Goal: Information Seeking & Learning: Find specific page/section

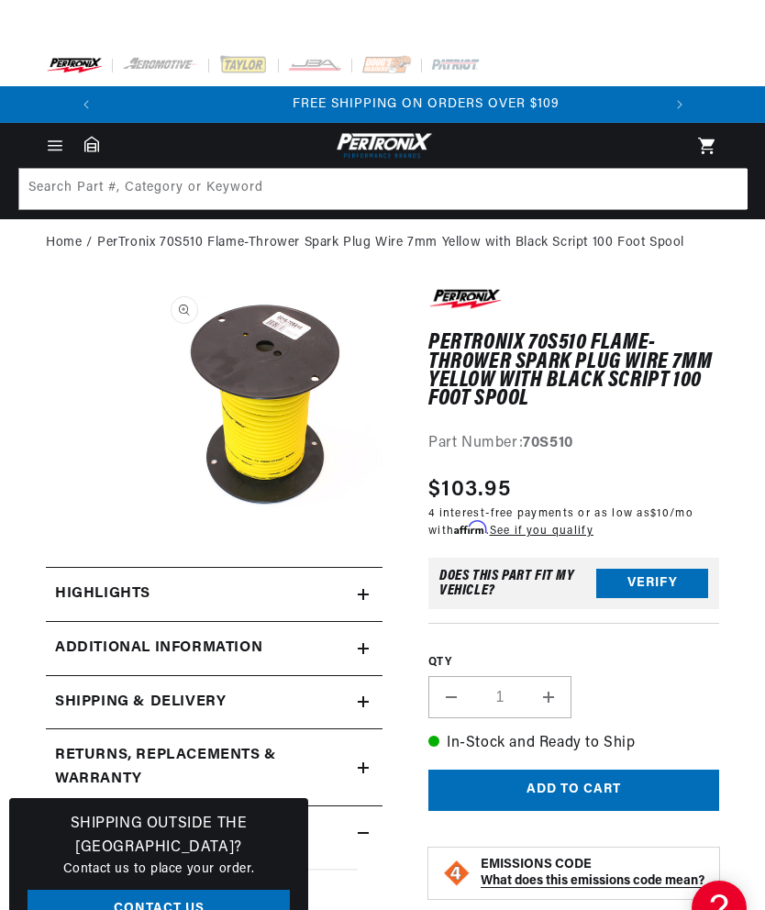
scroll to position [0, 556]
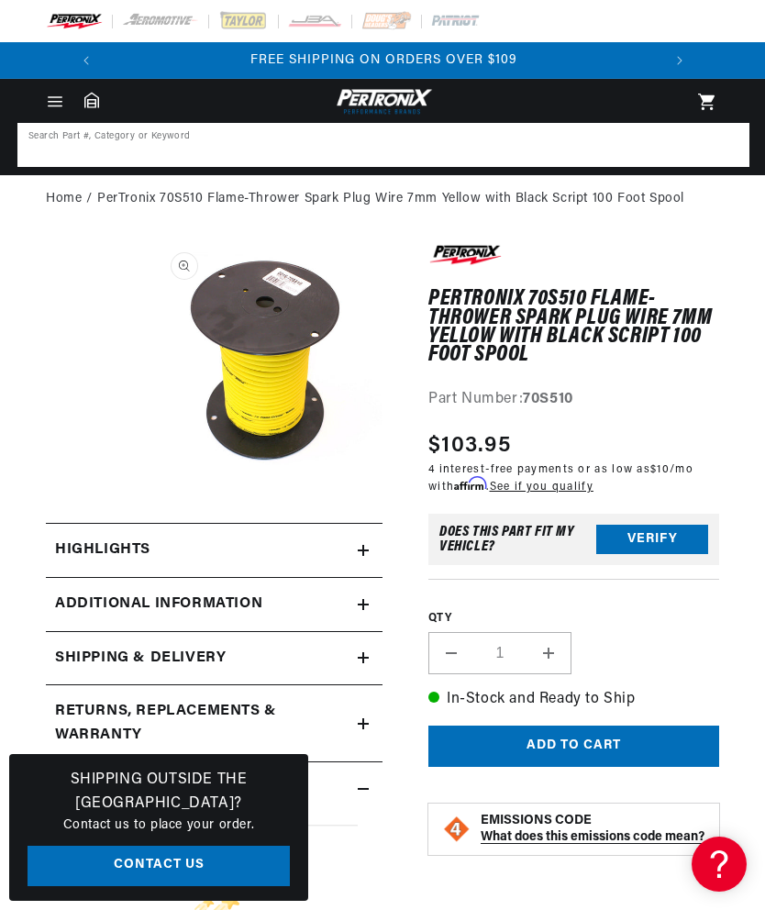
click at [156, 141] on input at bounding box center [383, 145] width 729 height 40
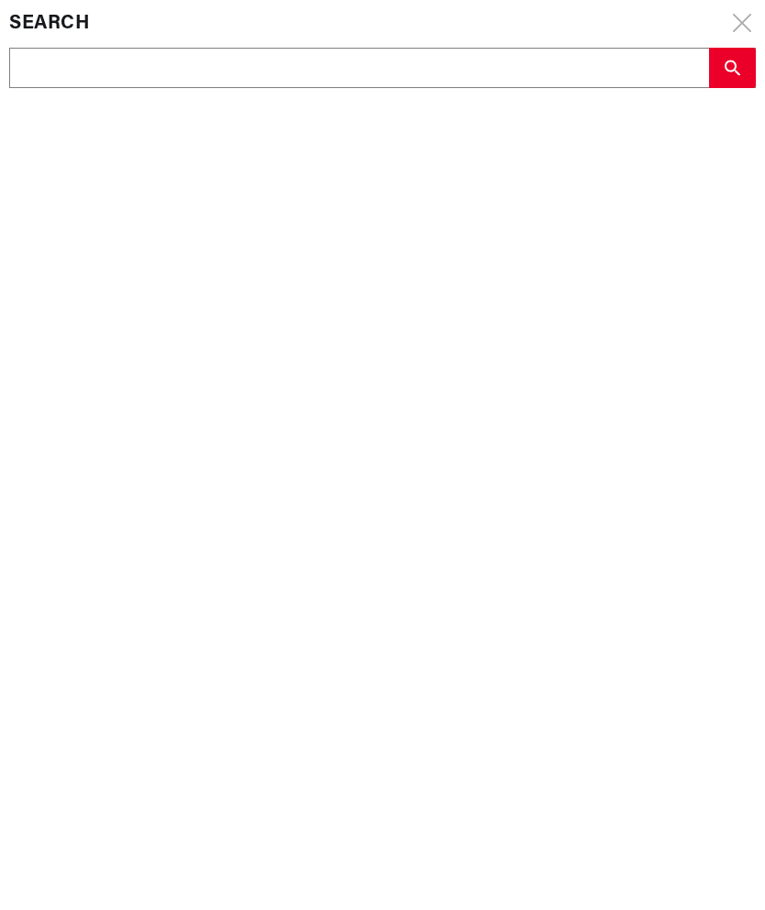
scroll to position [0, 0]
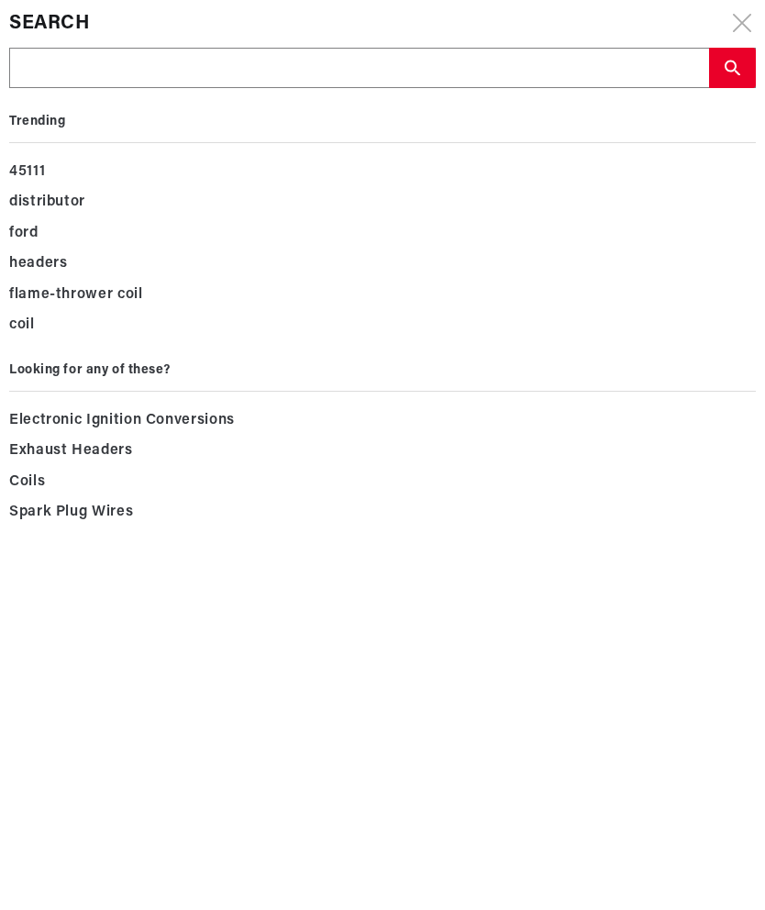
type input "P"
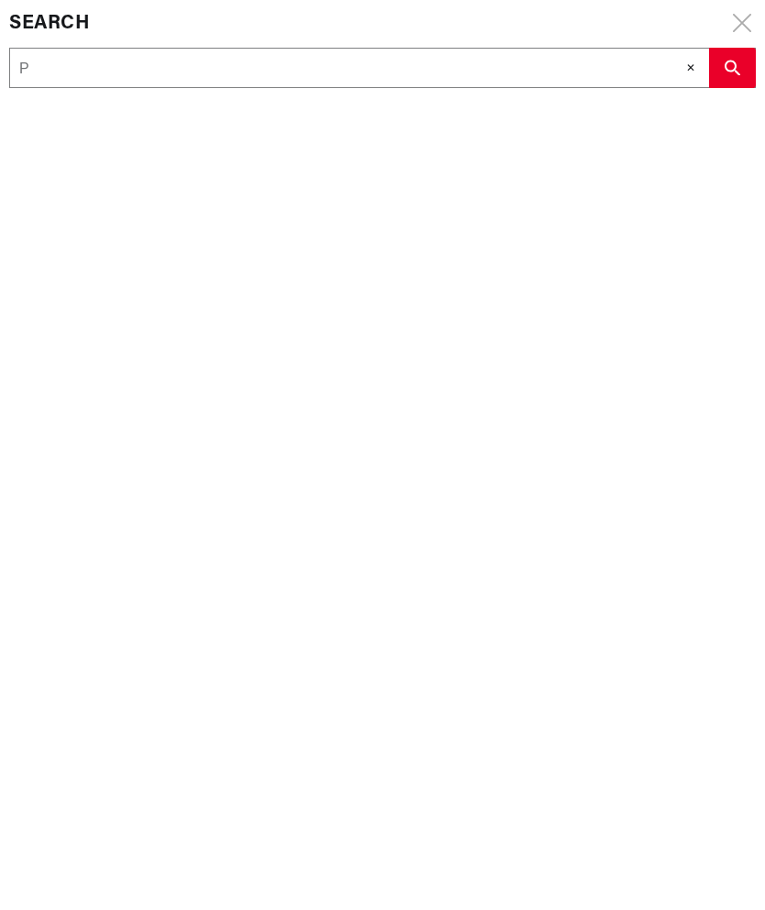
type input "Pe"
type input "Per"
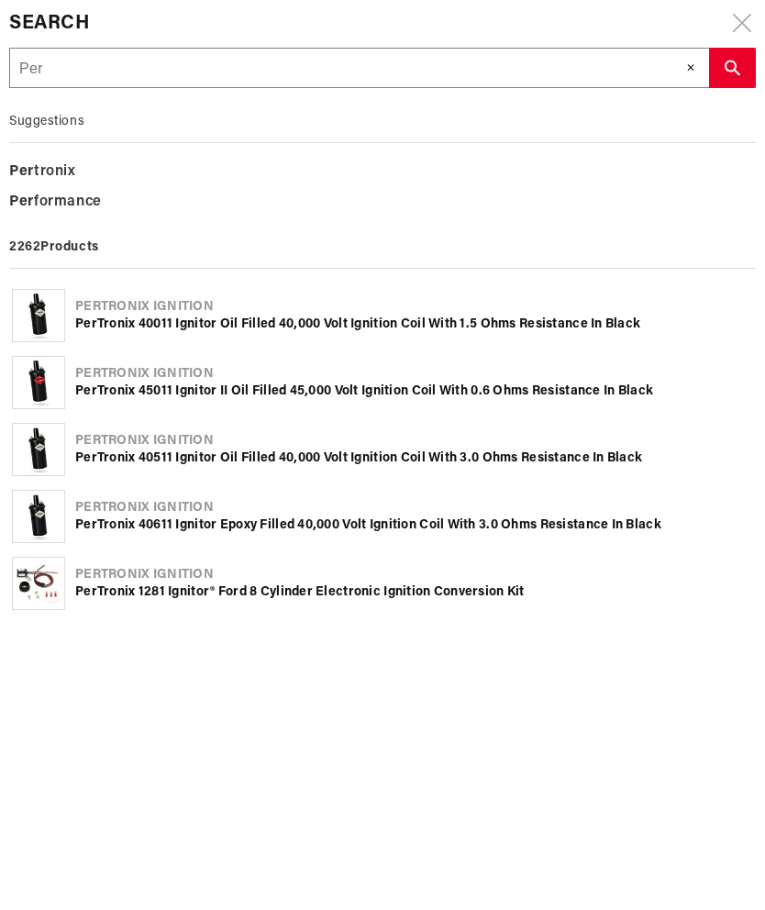
type input "Pert"
type input "Pertr"
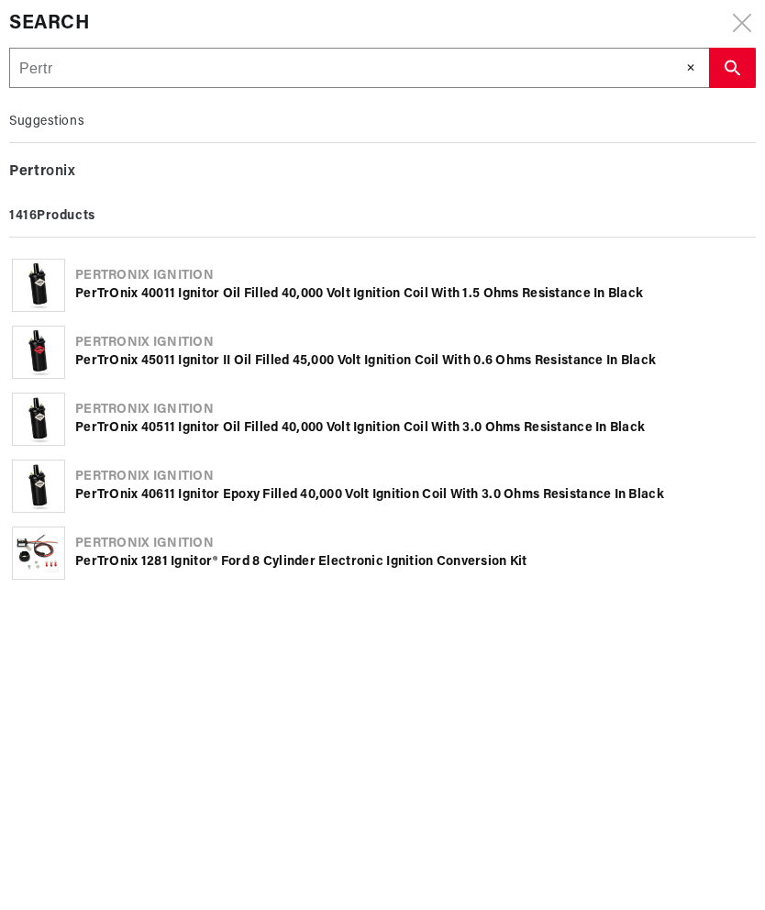
type input "Pertro"
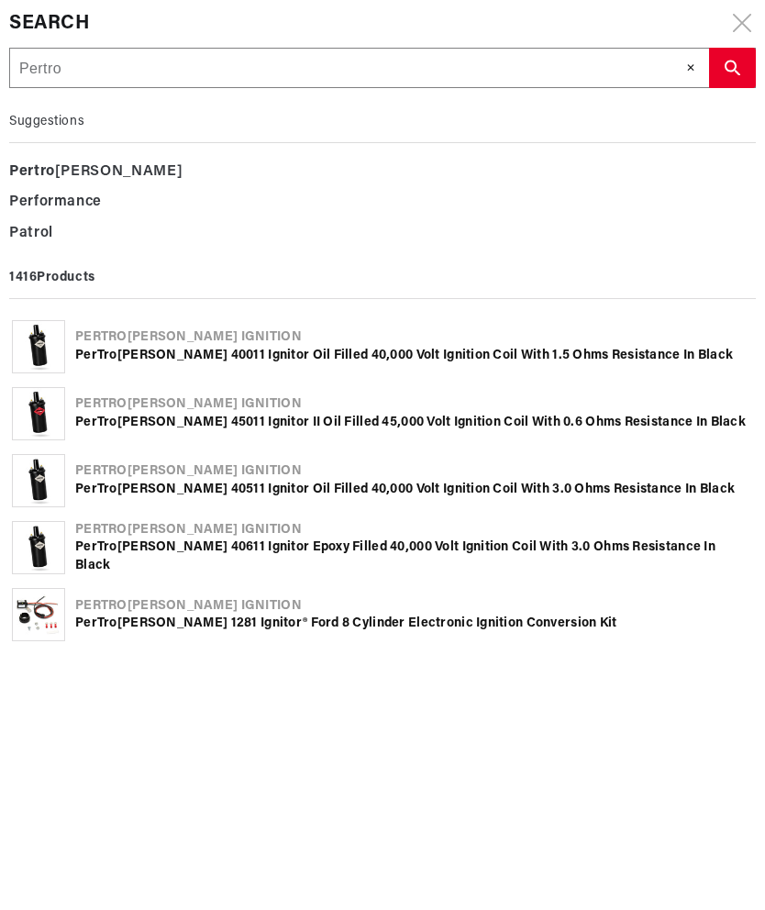
type input "Pertron"
type input "Pertroni"
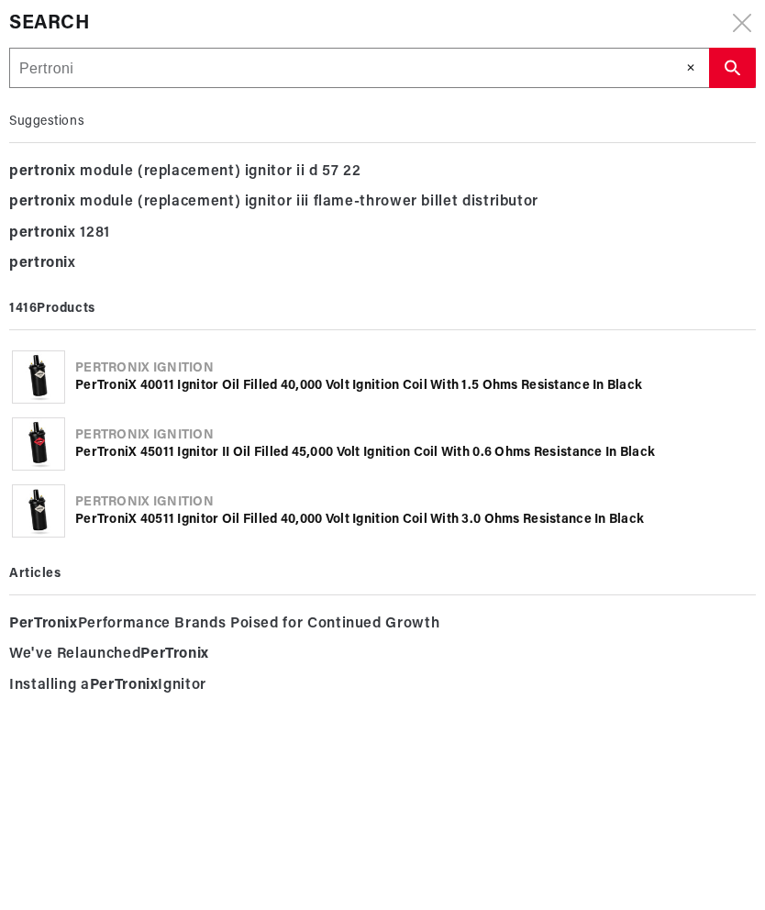
scroll to position [0, 556]
type input "Pertronix"
type input "Pertronix 8"
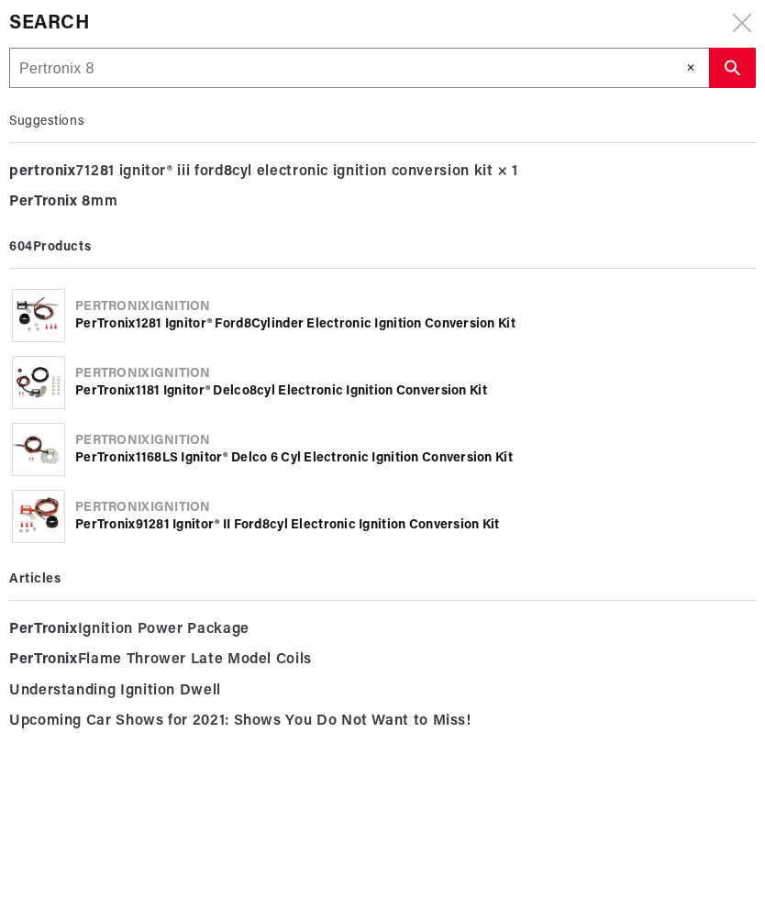
type input "Pertronix 8m"
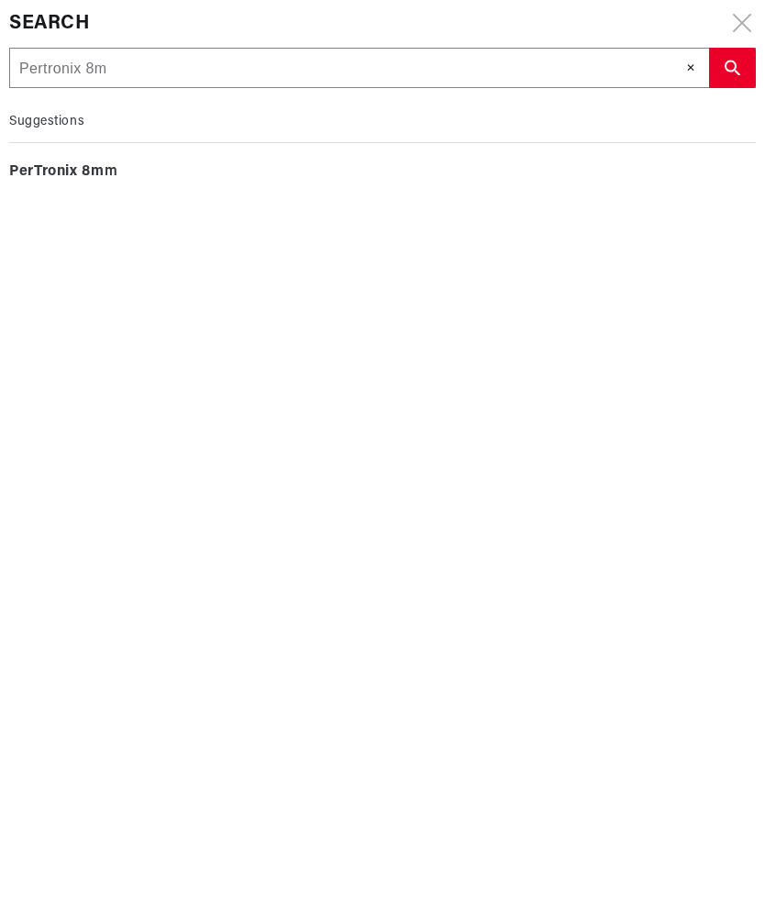
type input "Pertronix 8mm"
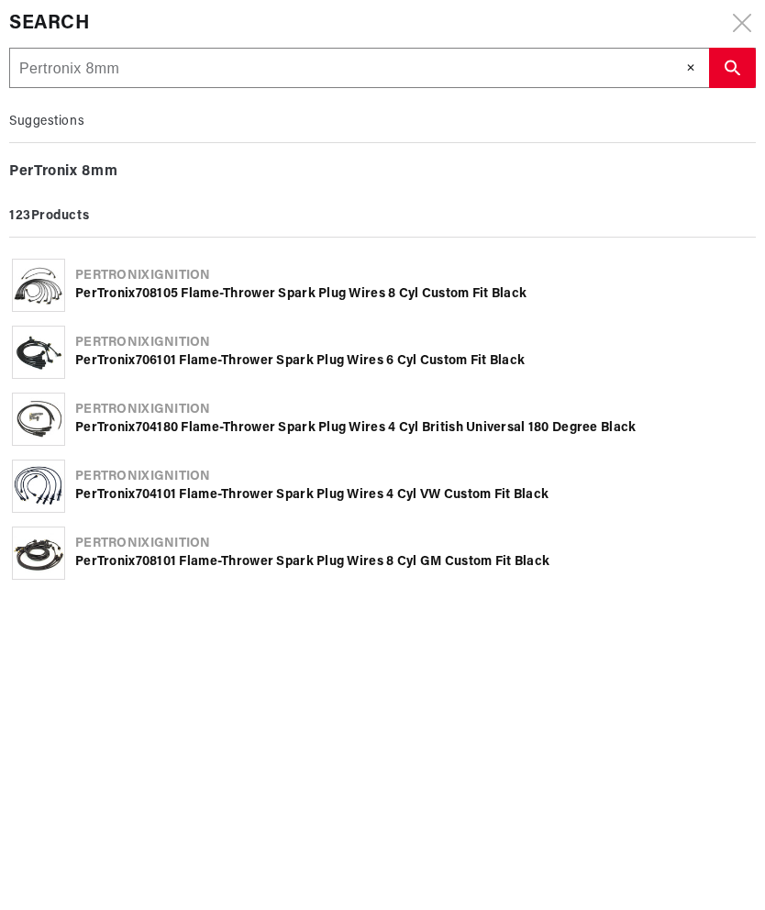
type input "Pertronix 8mm"
type input "Pertronix 8mm y"
type input "Pertronix 8mm ye"
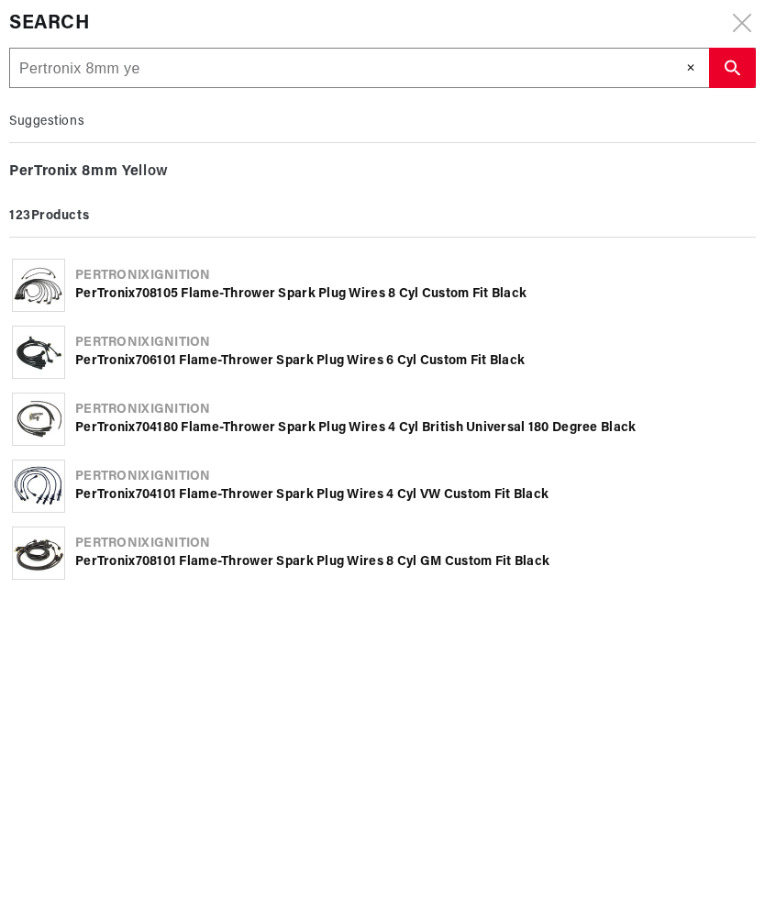
type input "Pertronix 8mm yel"
type input "Pertronix 8mm yell"
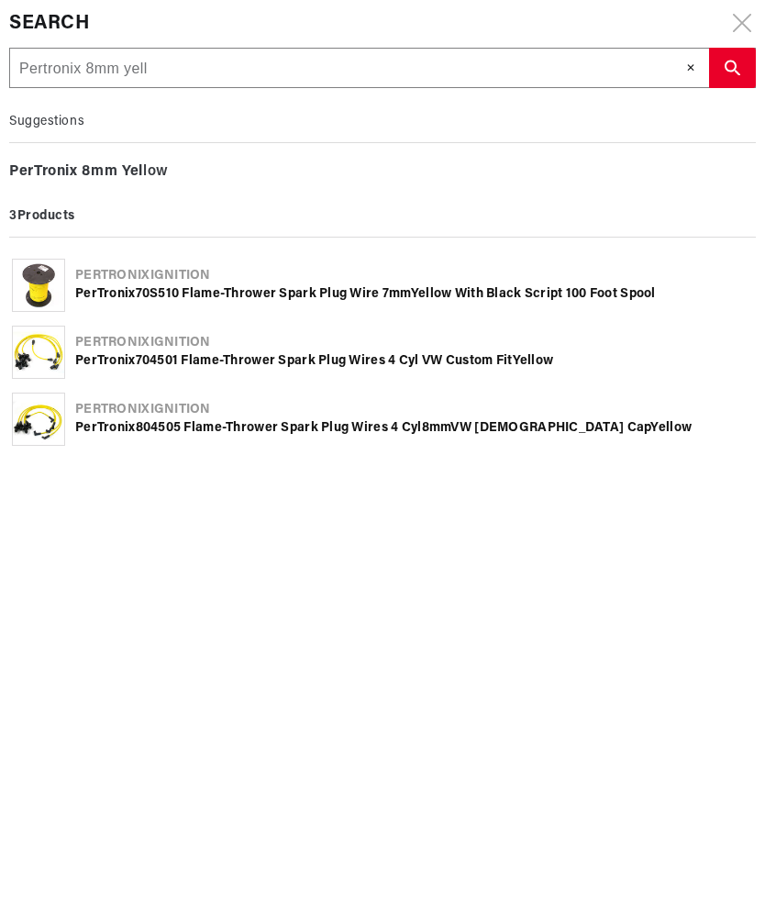
type input "Pertronix 8mm yello"
type input "Pertronix 8mm yellow"
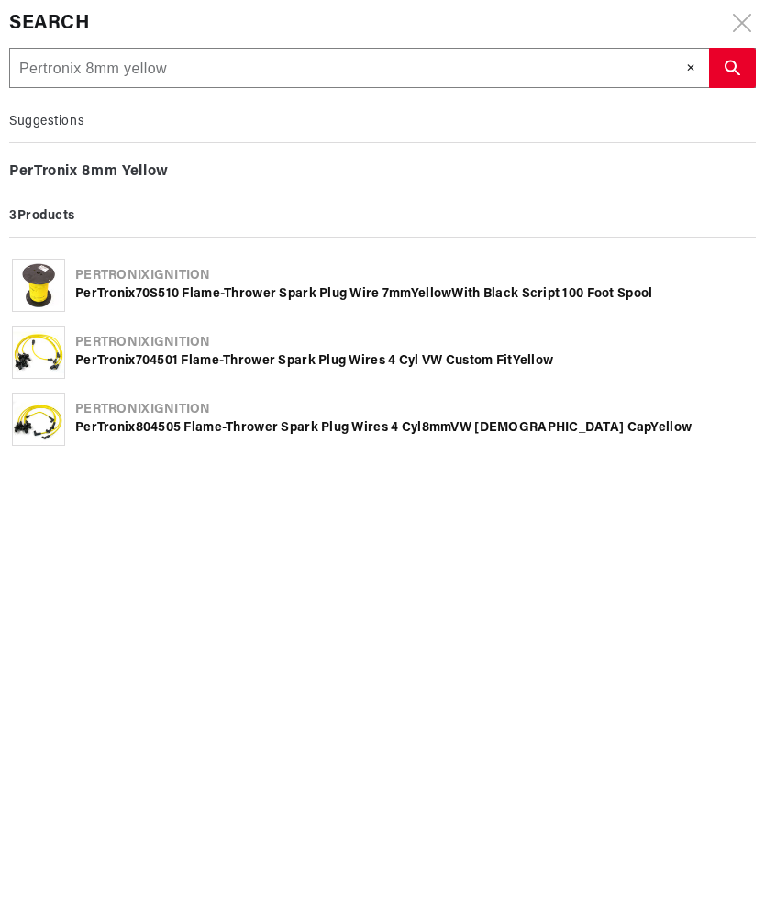
type input "Pertronix 8mm yellow"
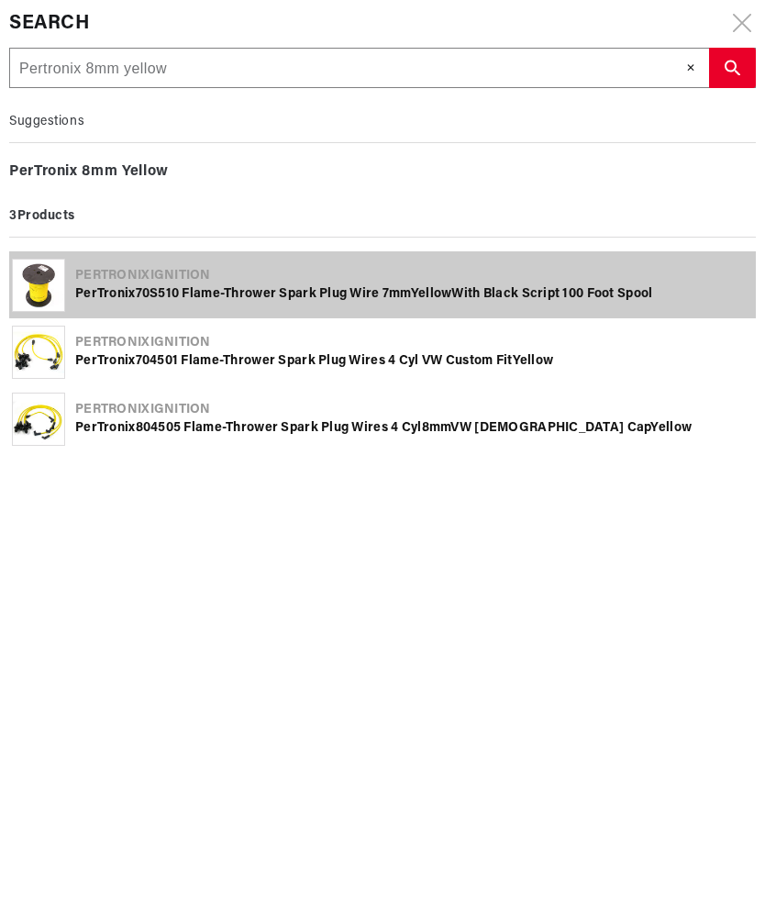
click at [185, 296] on div "PerTronix 70S510 Flame-Thrower Spark Plug Wire 7mm Yellow with Black Script 100…" at bounding box center [414, 294] width 678 height 18
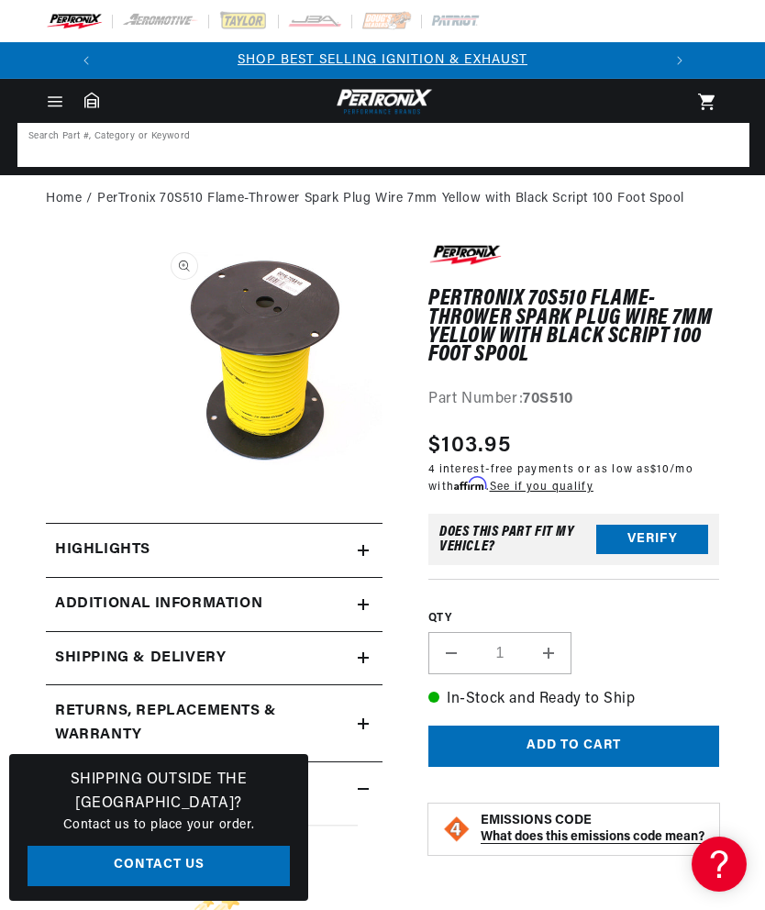
click at [254, 139] on input at bounding box center [383, 145] width 729 height 40
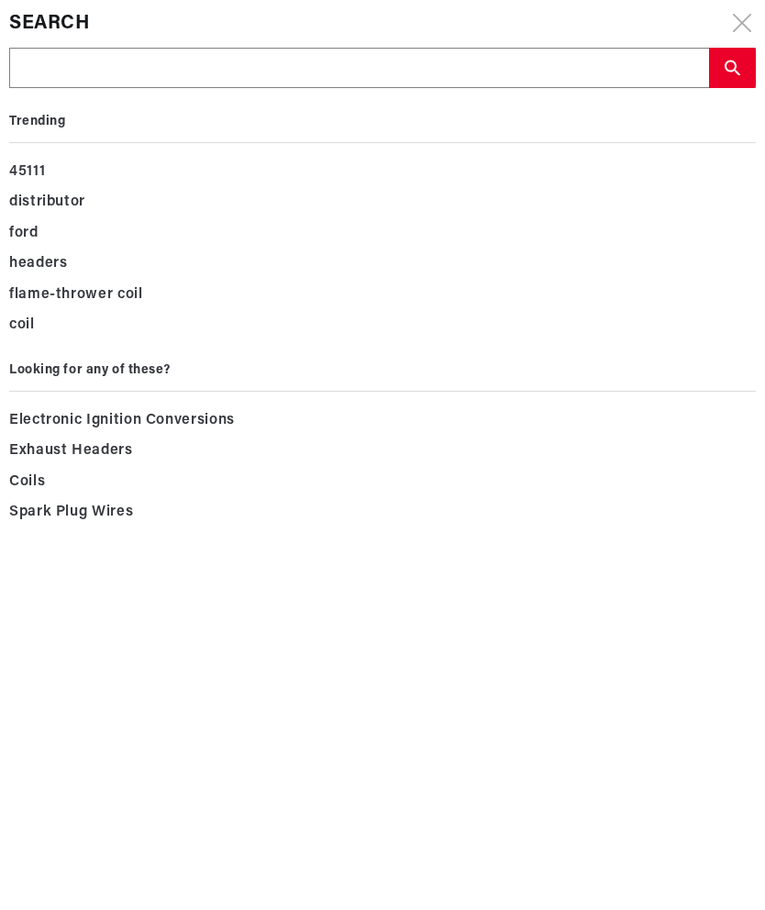
scroll to position [0, 556]
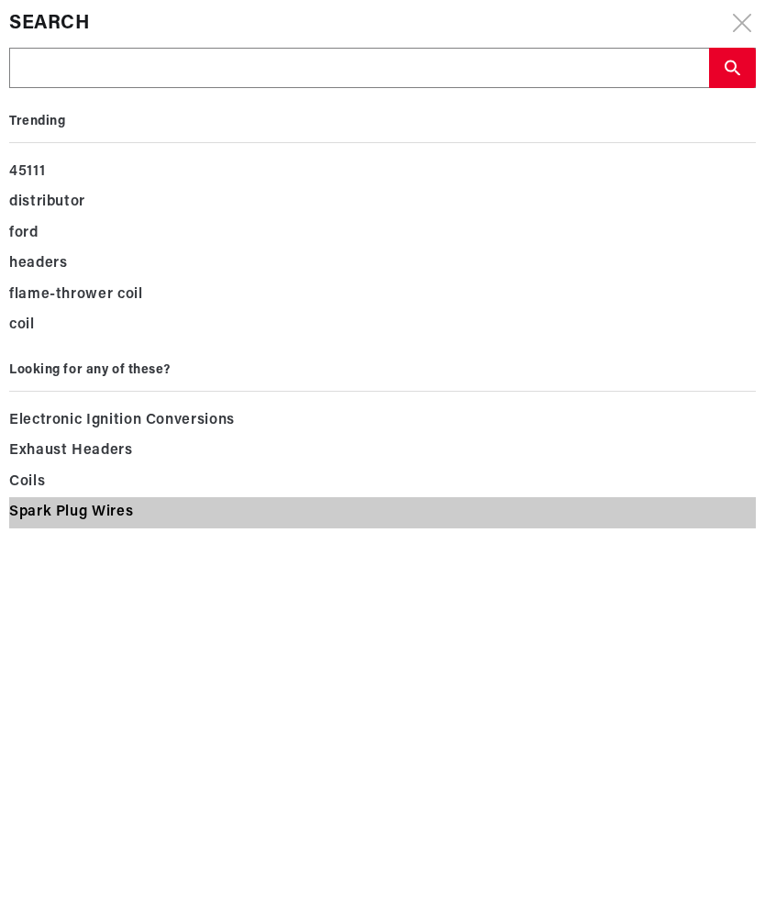
click at [115, 507] on span "Spark Plug Wires" at bounding box center [71, 513] width 124 height 26
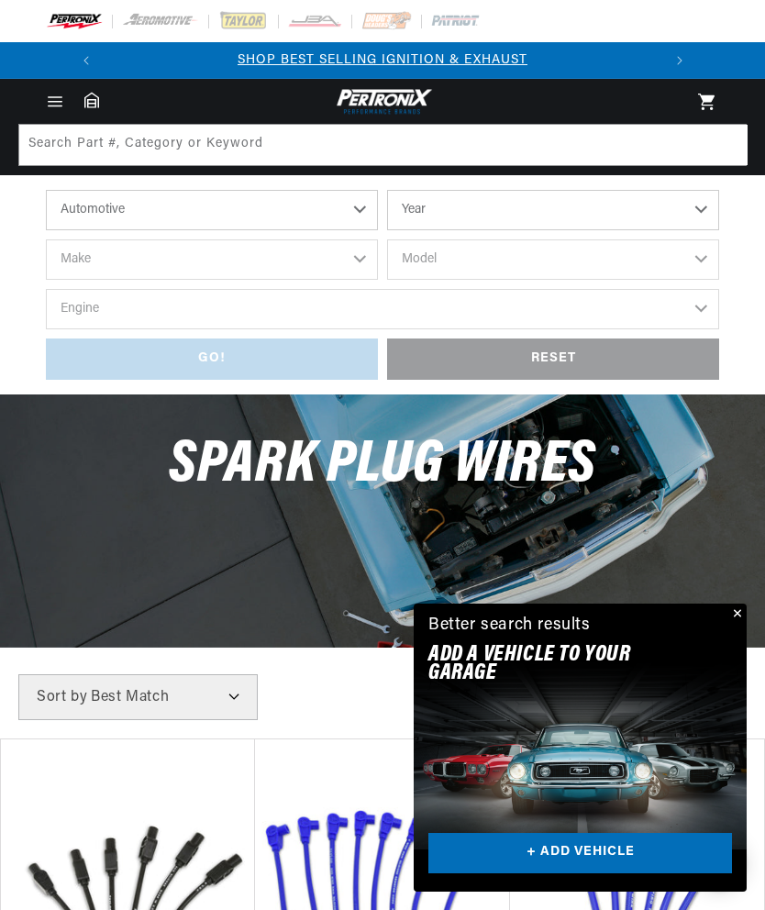
click at [498, 207] on select "Year 2026 2025 2024 2023 2022 2021 2020 2019 2018 2017 2016 2015 2014 2013 2012…" at bounding box center [553, 210] width 332 height 40
select select "1970"
click at [211, 268] on select "Make Alfa Romeo American Motors Aston Martin Audi Austin Austin Healey Avanti B…" at bounding box center [212, 260] width 332 height 40
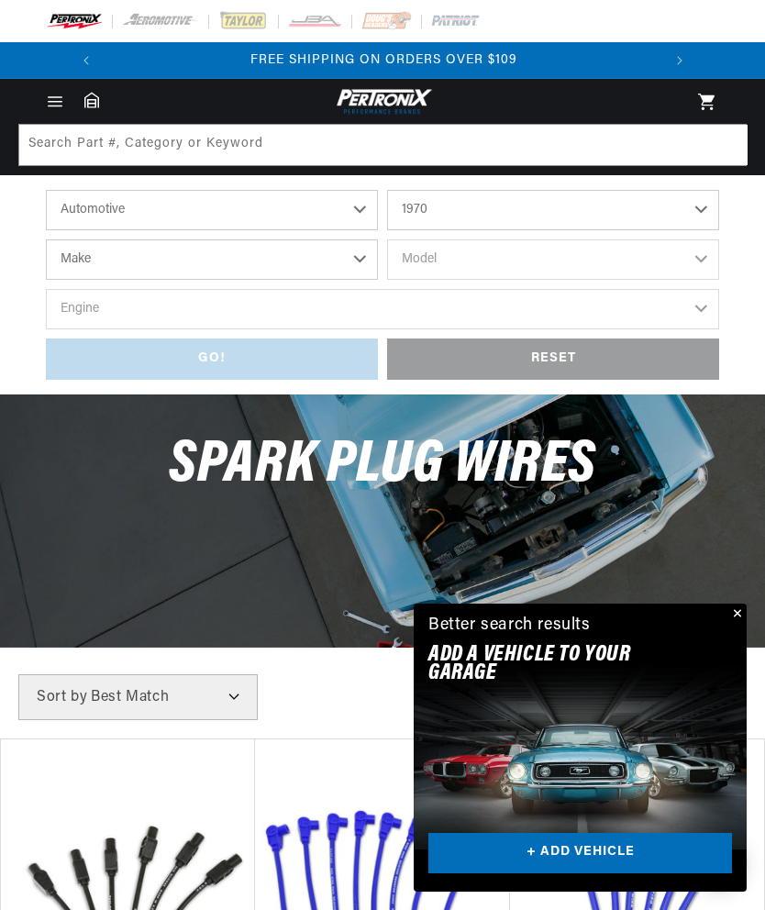
select select "[GEOGRAPHIC_DATA]"
click at [468, 261] on select "Model Barracuda Belvedere Cuda Duster Fury Fury I Fury II Fury III GTX Road Run…" at bounding box center [553, 260] width 332 height 40
select select "Cuda"
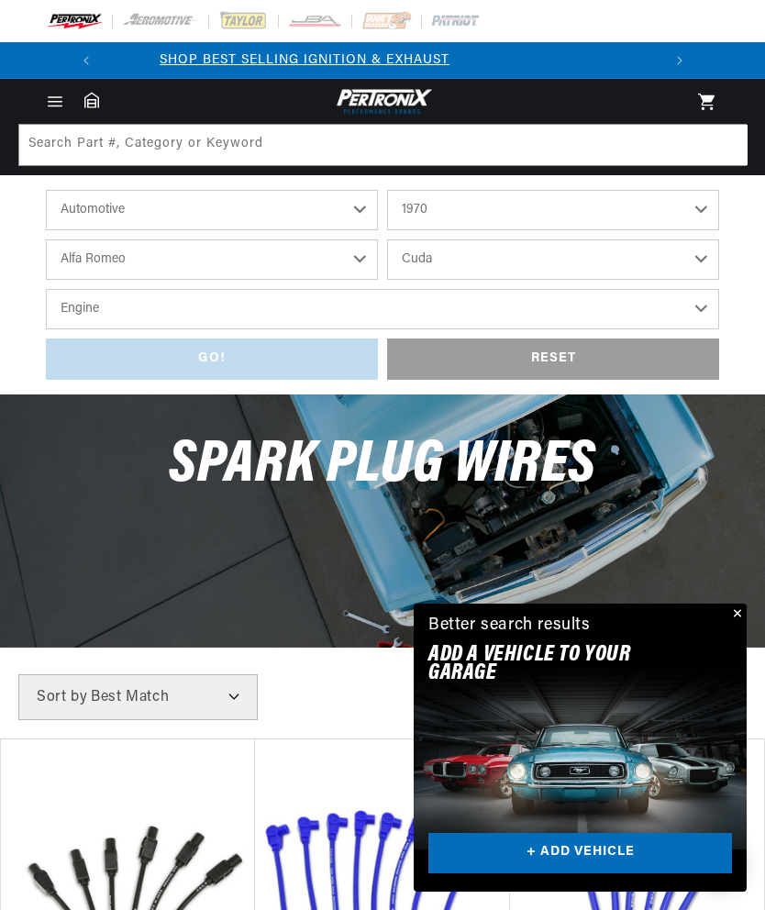
scroll to position [0, 0]
click at [277, 314] on select "Engine 5.9L 340cid / 5.6L 383cid / 6.3L 426cid / 7.0L 440cid / 7.2L" at bounding box center [383, 309] width 674 height 40
select select "340cid-5.6L"
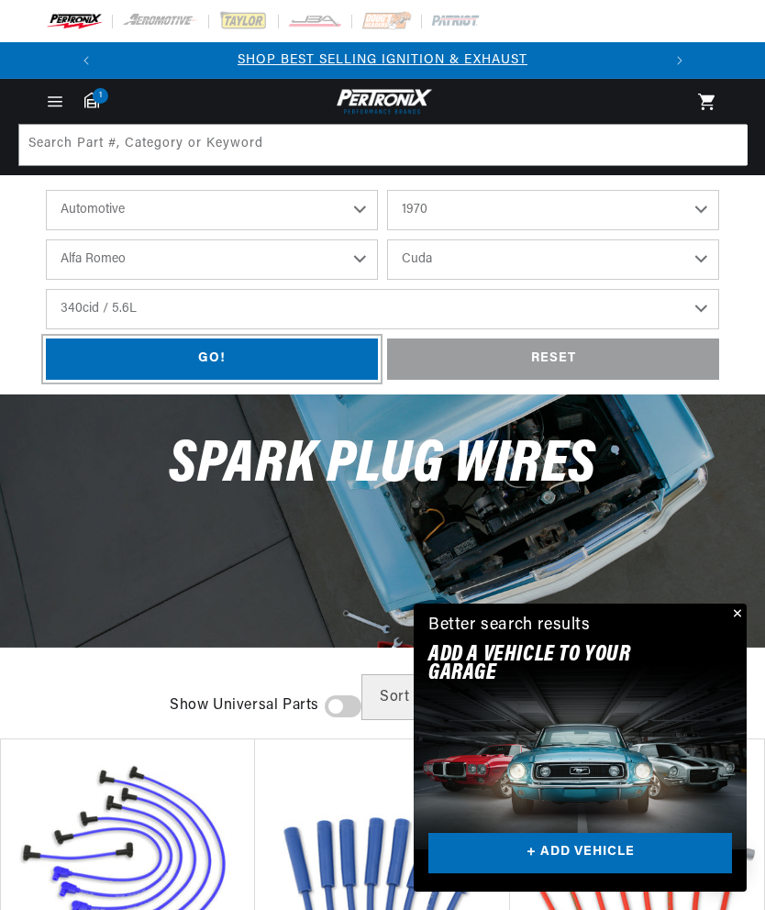
click at [246, 356] on div "GO!" at bounding box center [212, 359] width 332 height 41
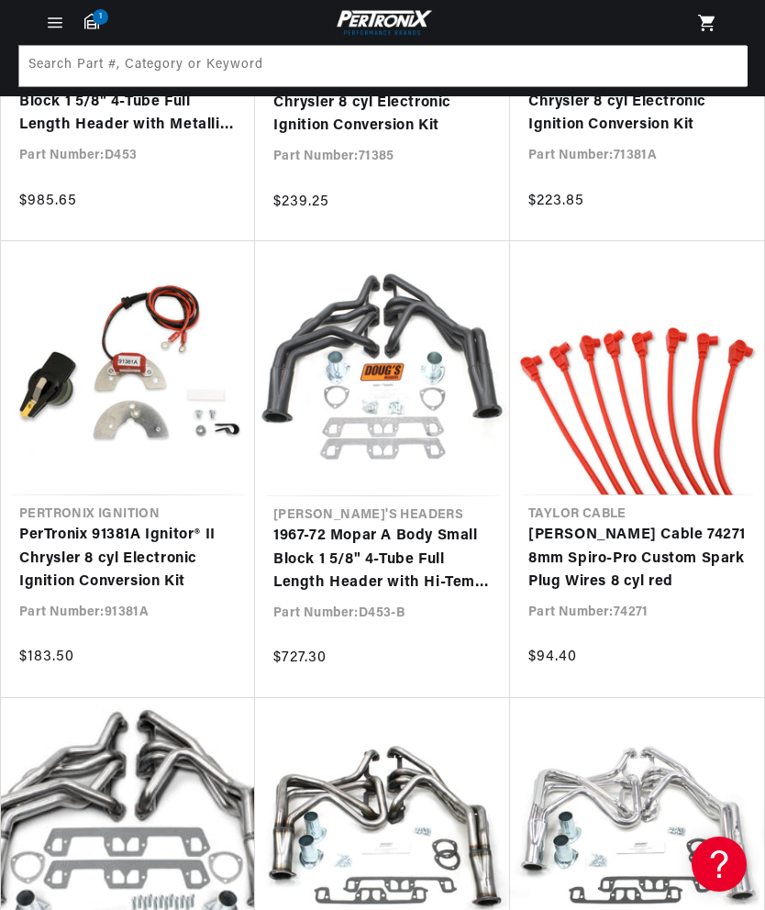
click at [653, 541] on link "[PERSON_NAME] Cable 74271 8mm Spiro-Pro Custom Spark Plug Wires 8 cyl red" at bounding box center [638, 559] width 218 height 71
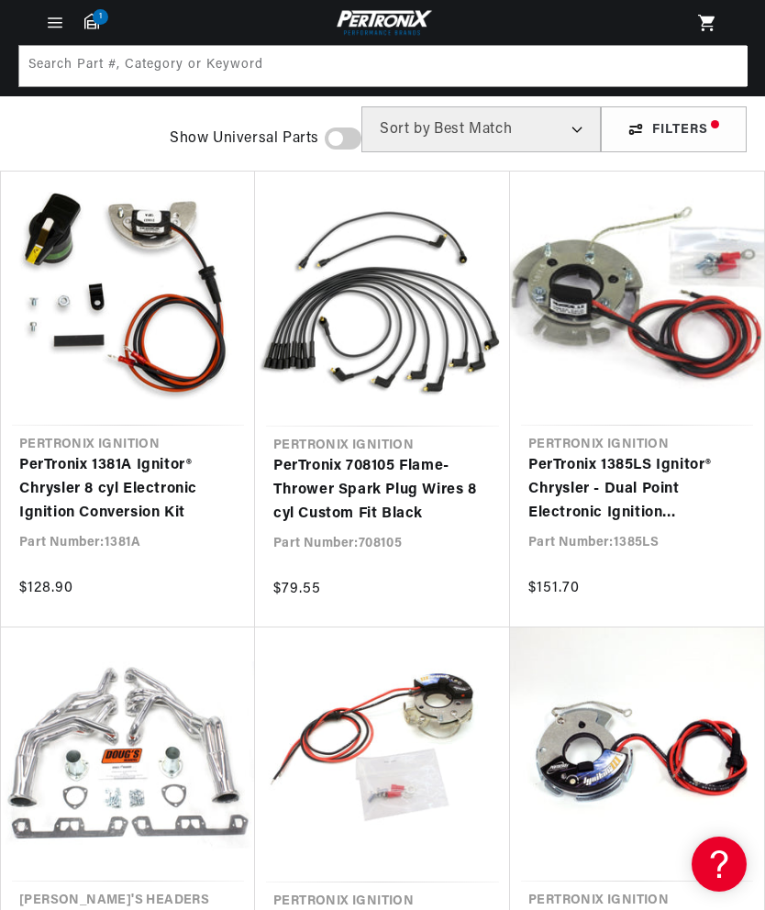
scroll to position [139, 0]
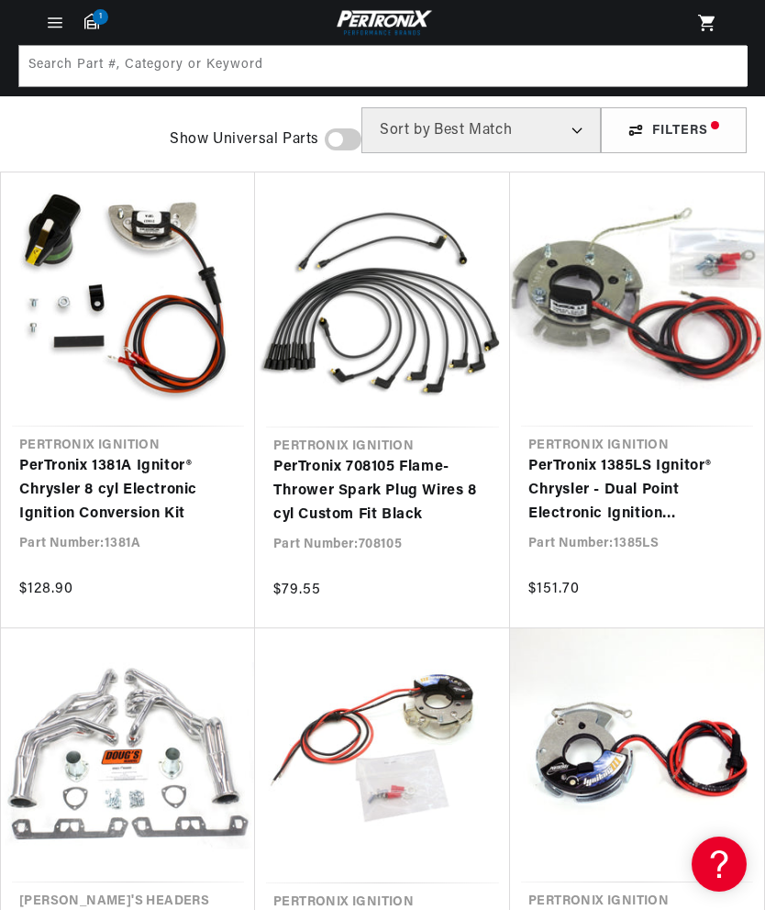
click at [381, 493] on link "PerTronix 708105 Flame-Thrower Spark Plug Wires 8 cyl Custom Fit Black" at bounding box center [382, 491] width 218 height 71
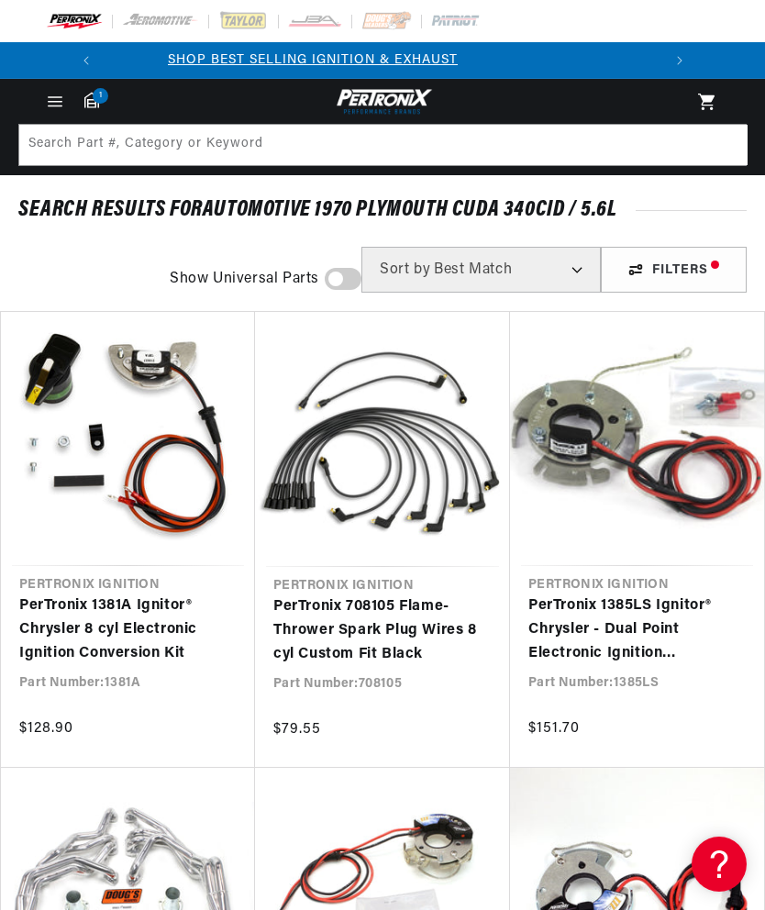
scroll to position [0, 0]
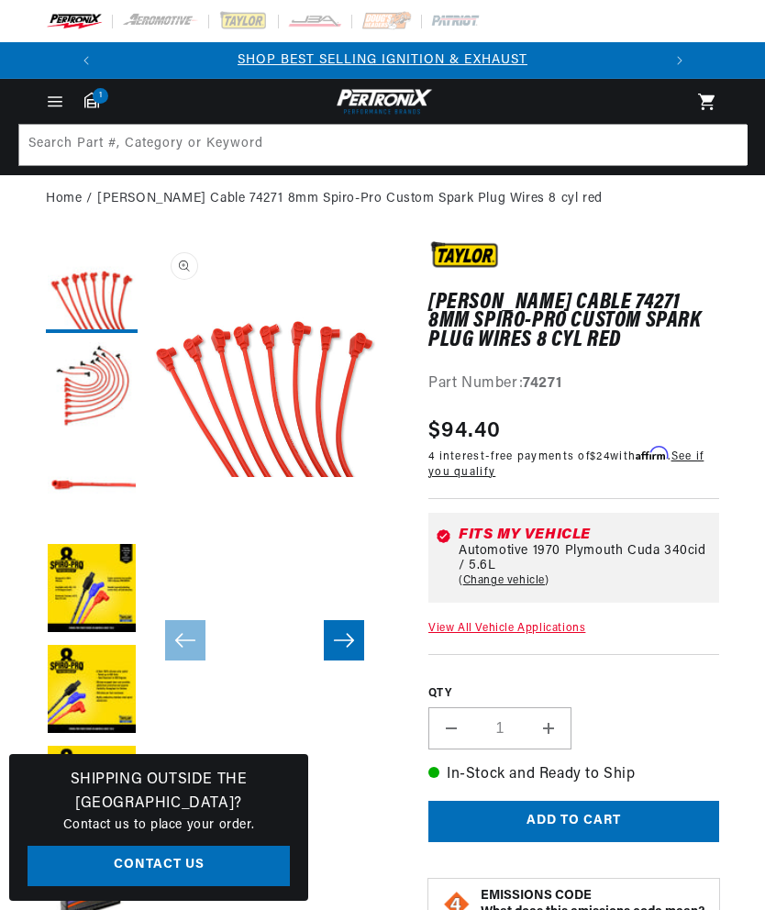
scroll to position [258, 0]
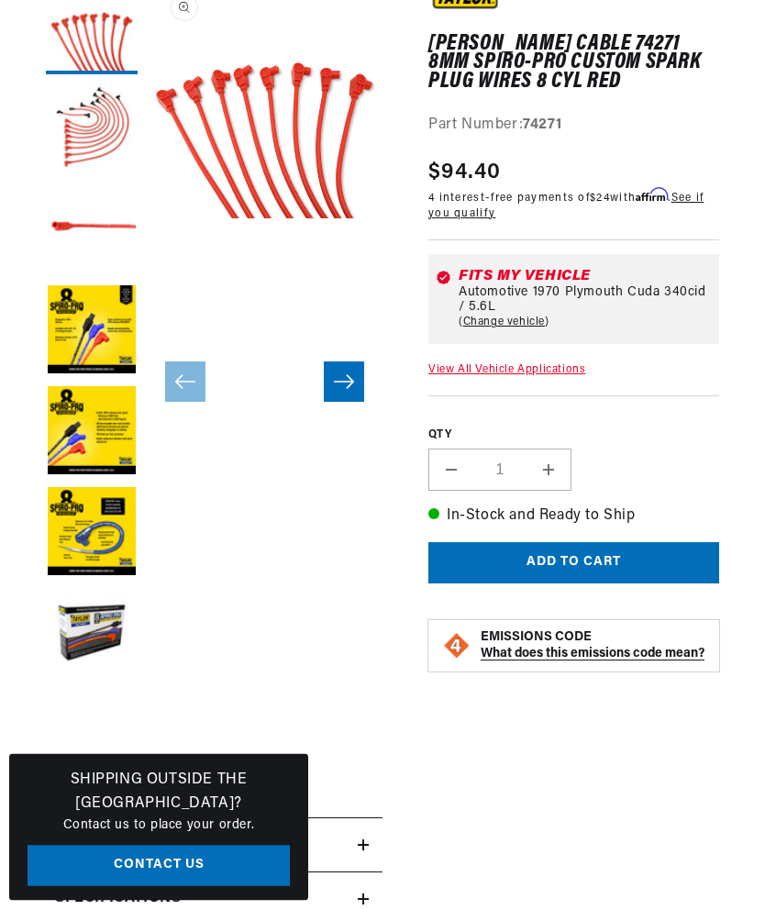
click at [106, 525] on button "Load image 6 in gallery view" at bounding box center [92, 534] width 92 height 92
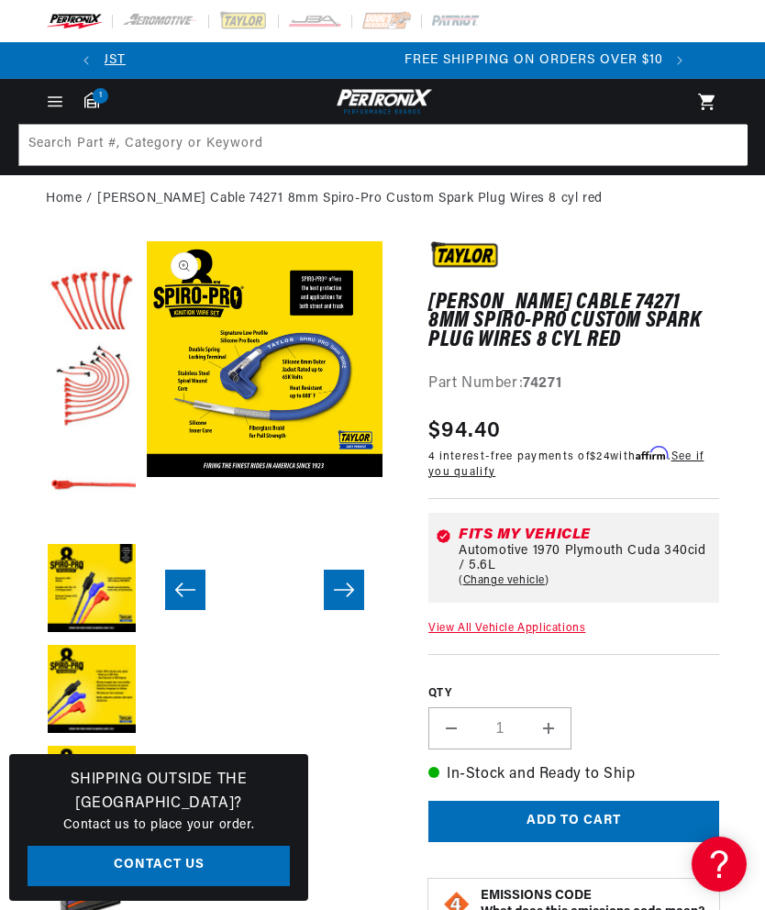
scroll to position [0, 556]
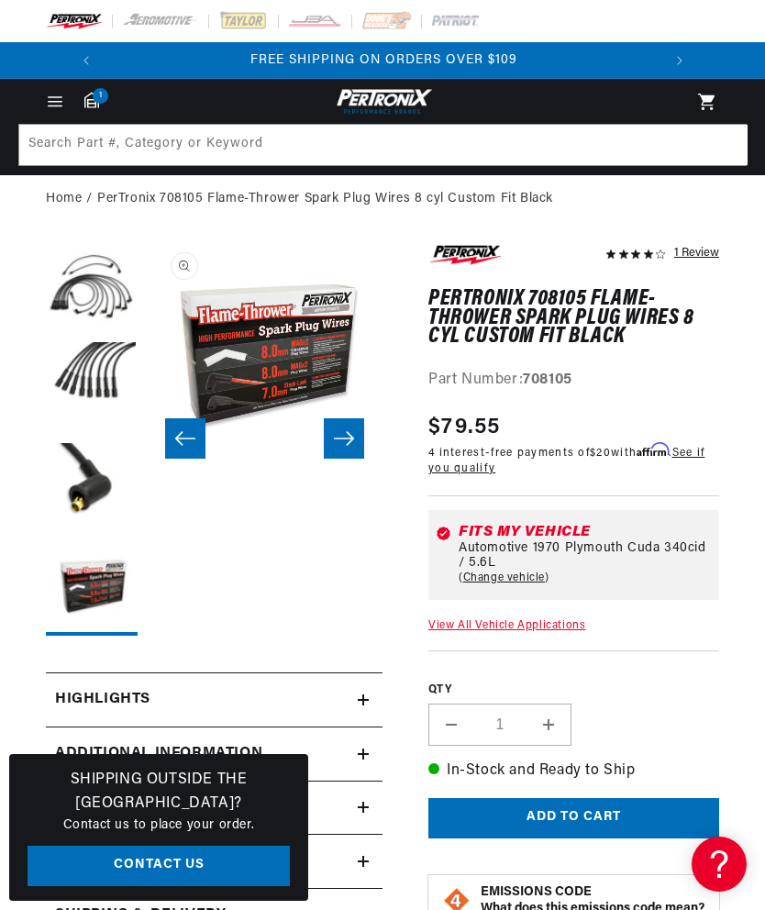
click at [147, 477] on button "Open media 4 in modal" at bounding box center [147, 477] width 0 height 0
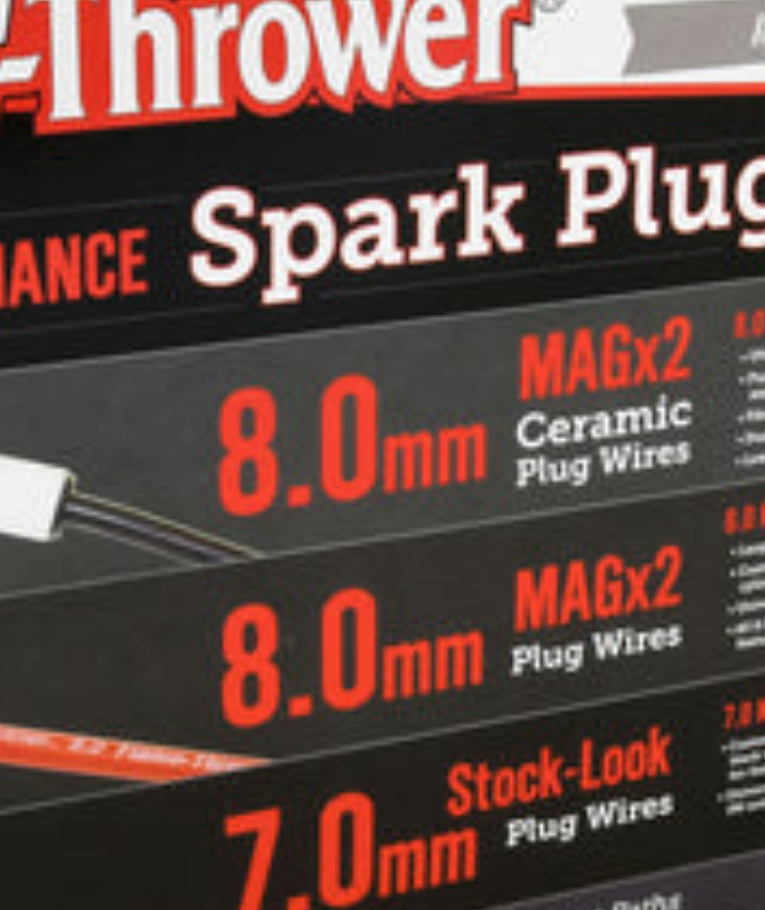
scroll to position [0, 556]
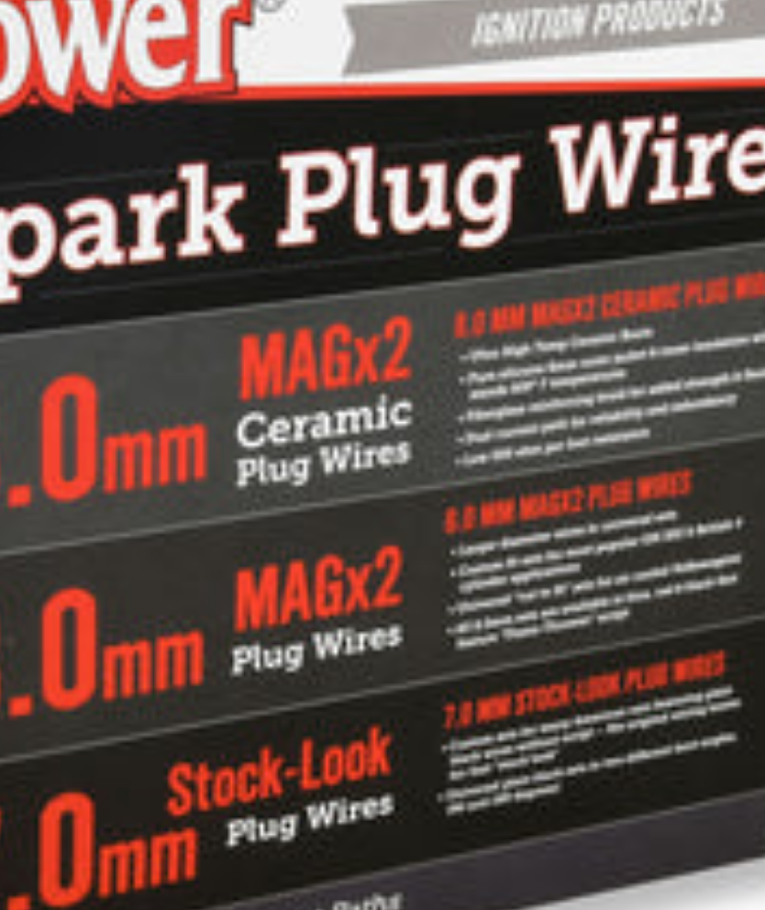
click at [146, 409] on img "Media gallery" at bounding box center [383, 691] width 564 height 564
